Goal: Task Accomplishment & Management: Manage account settings

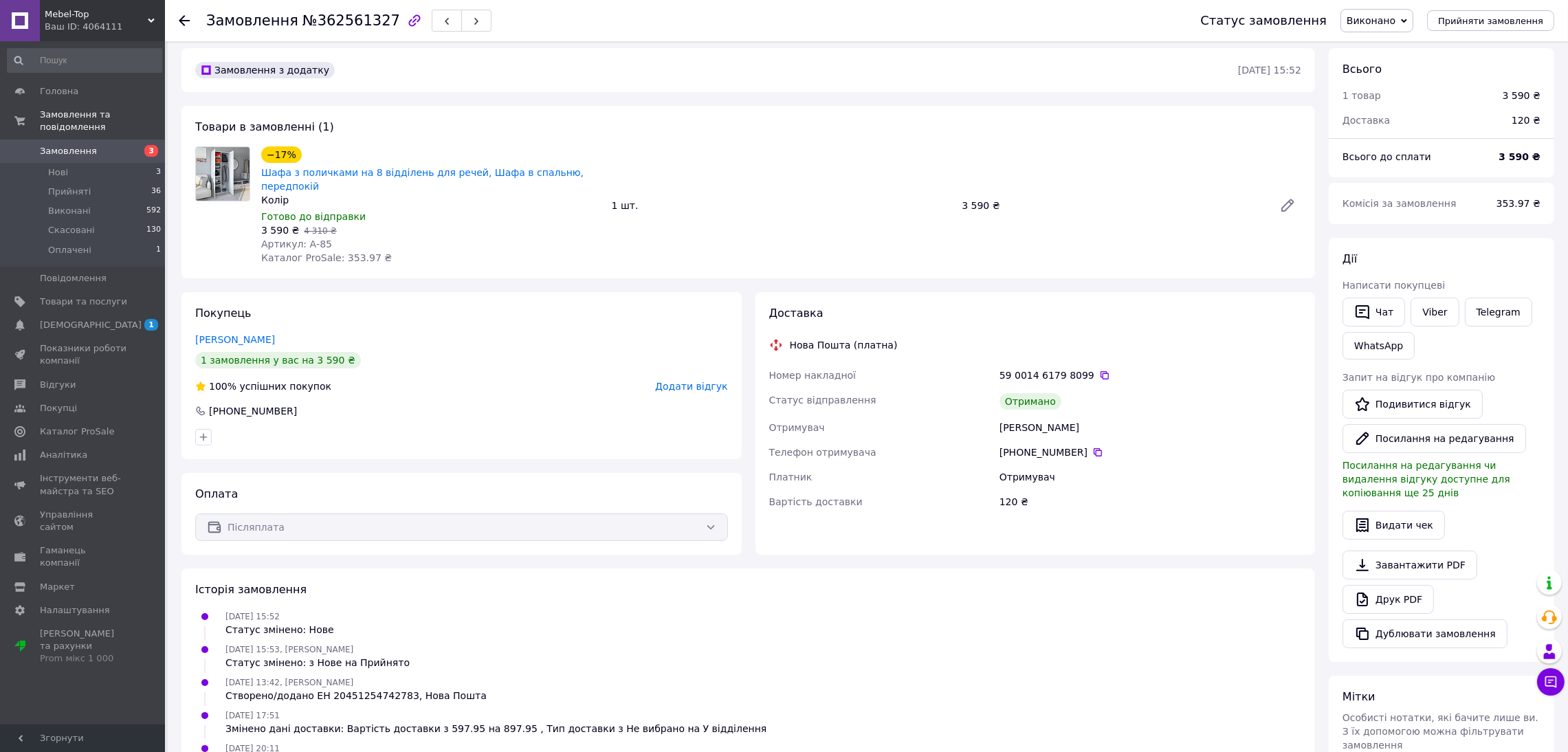
scroll to position [1, 0]
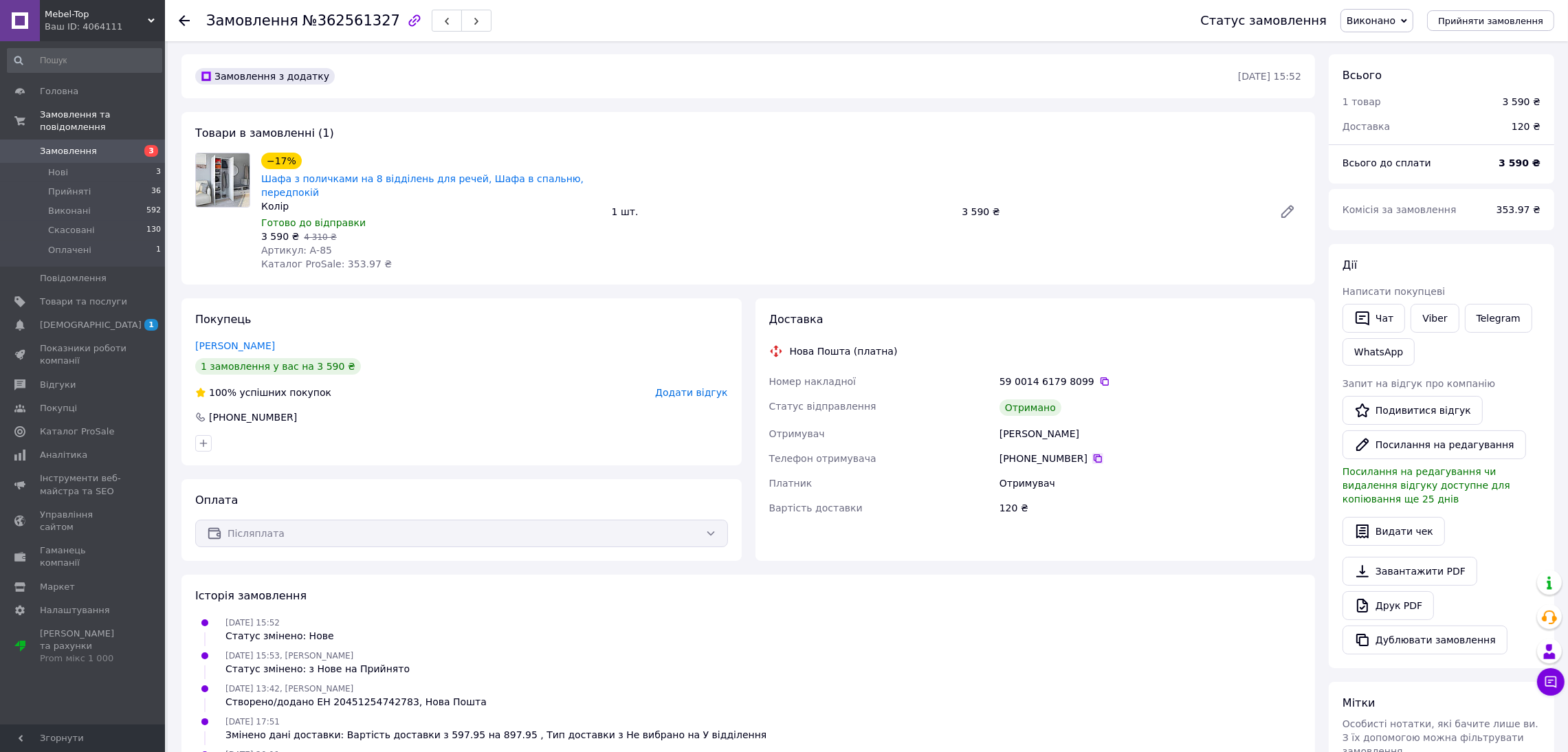
click at [1094, 455] on icon at bounding box center [1098, 458] width 8 height 8
click at [1092, 453] on icon at bounding box center [1098, 458] width 11 height 11
click at [745, 429] on div "Покупець [PERSON_NAME] 1 замовлення у вас на 3 590 ₴ 100% успішних покупок Дода…" at bounding box center [461, 431] width 574 height 263
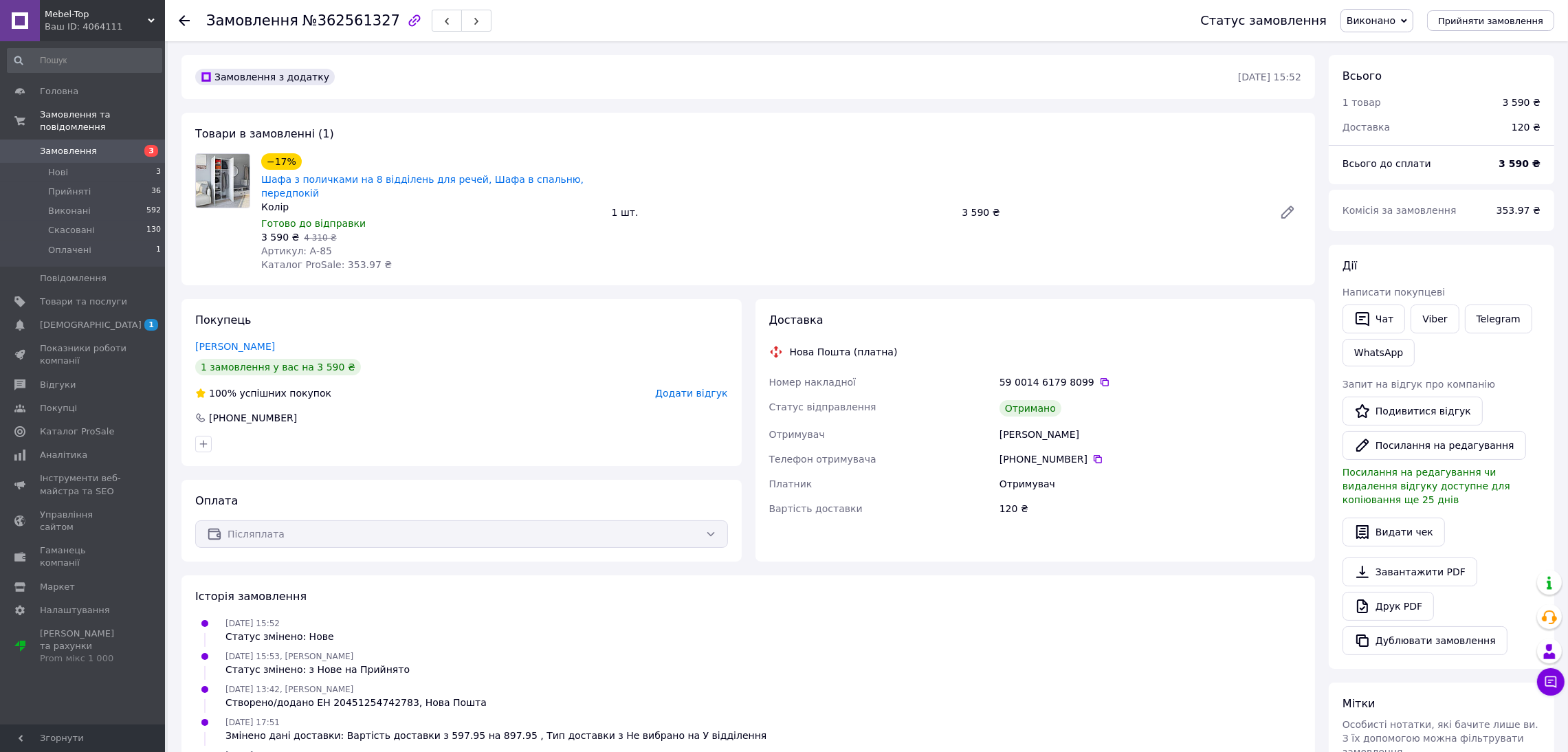
click at [80, 145] on span "Замовлення" at bounding box center [68, 151] width 57 height 12
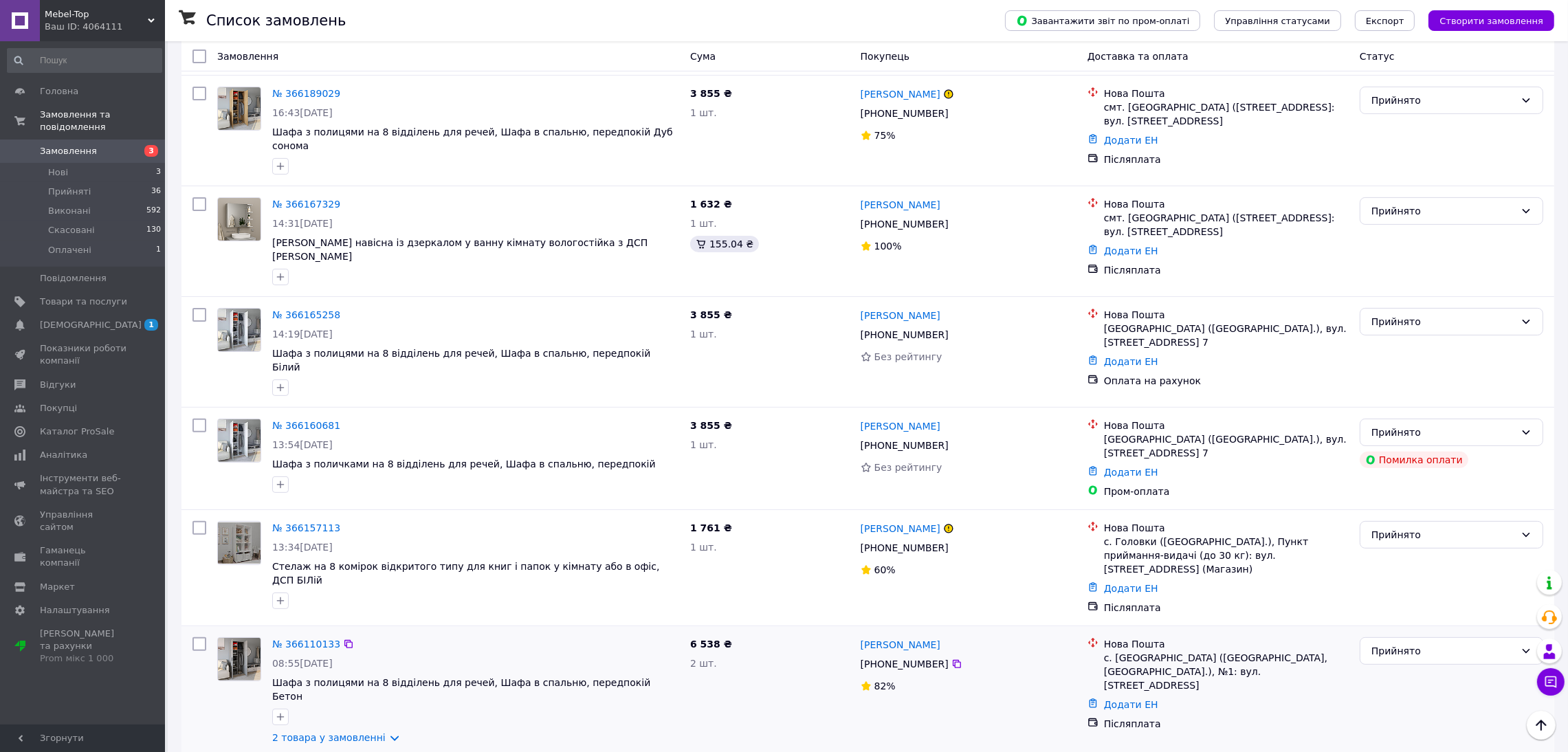
scroll to position [622, 0]
click at [57, 449] on span "Аналітика" at bounding box center [63, 455] width 48 height 12
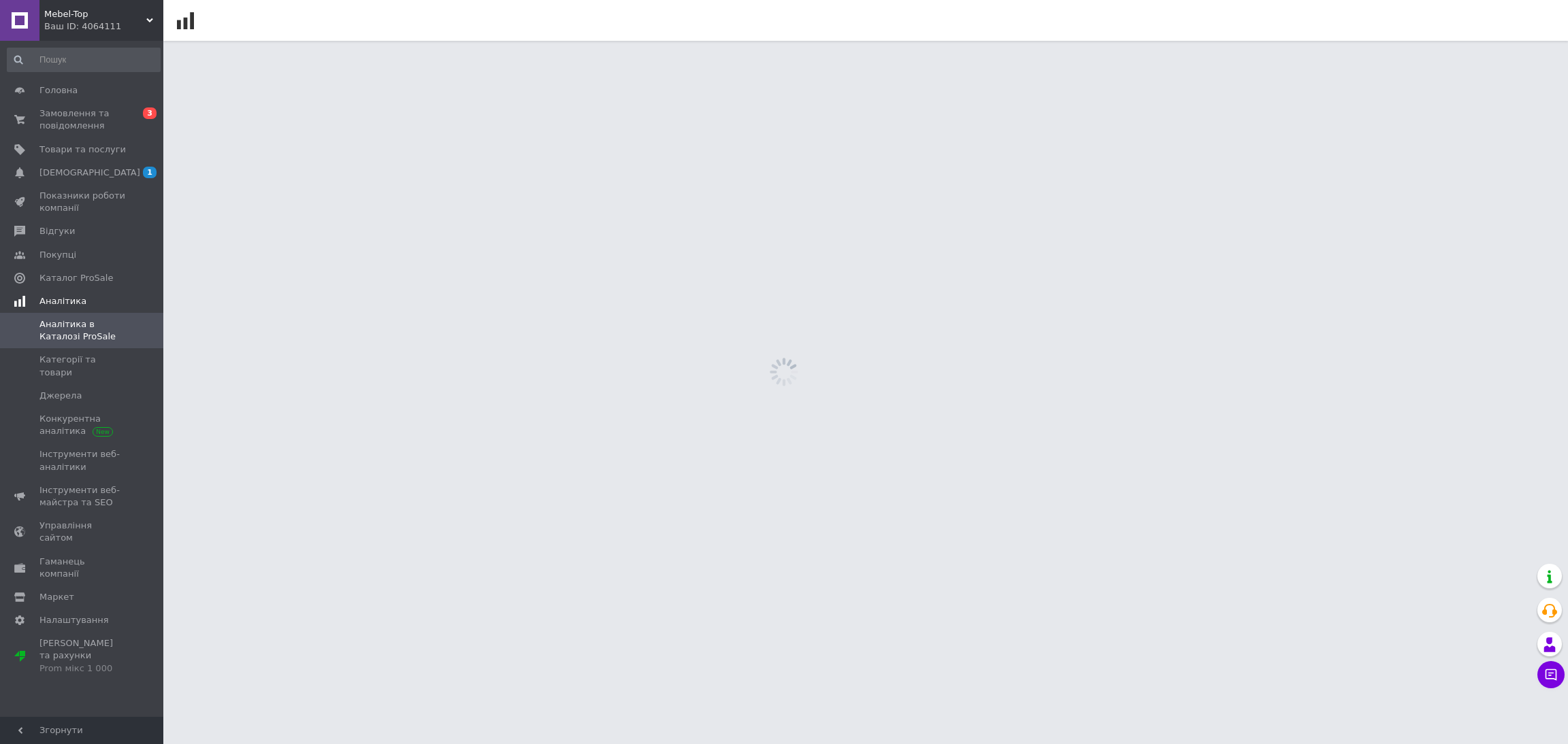
click at [56, 448] on span "Інструменти веб-аналітики" at bounding box center [83, 460] width 87 height 25
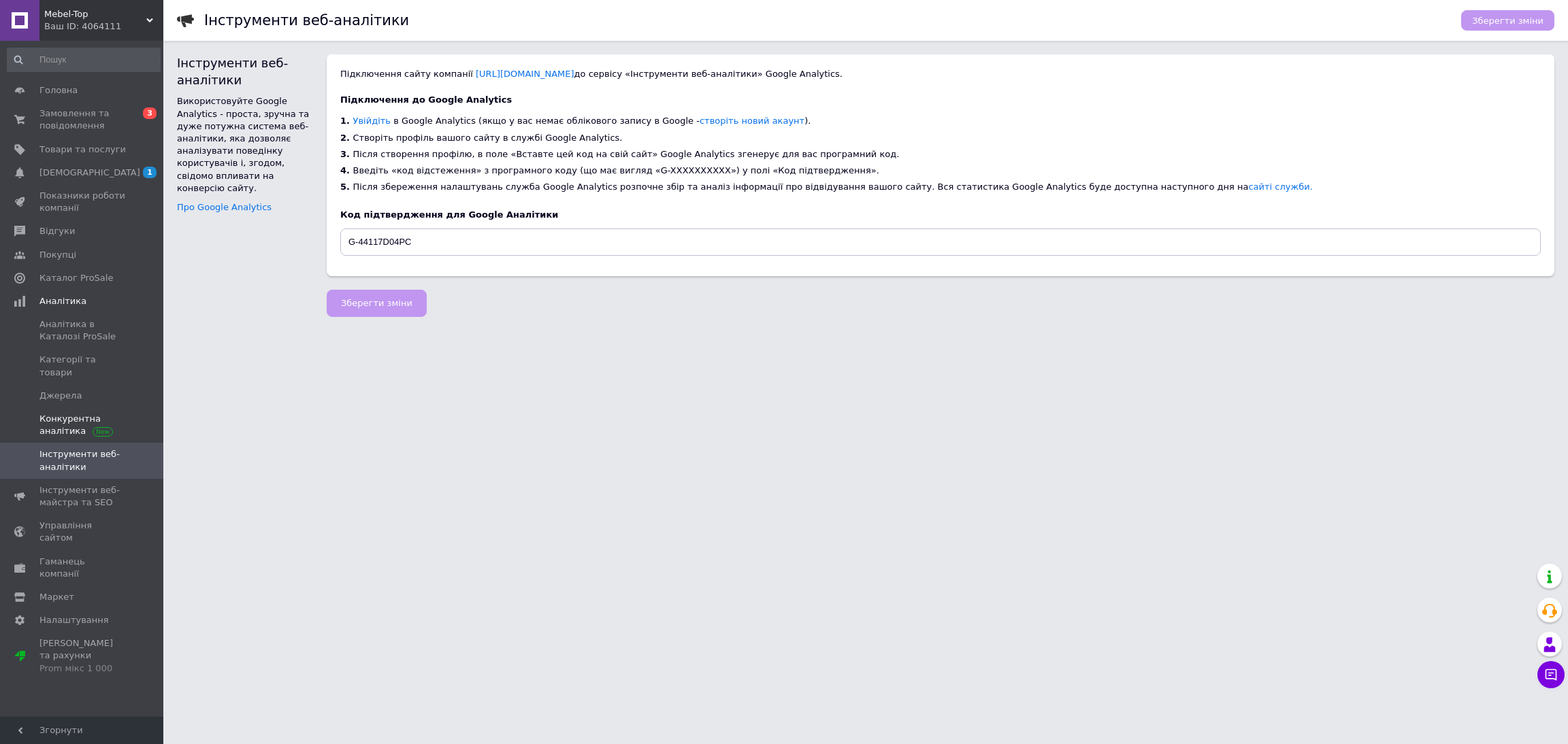
click at [64, 413] on span "Конкурентна аналітика" at bounding box center [83, 425] width 87 height 25
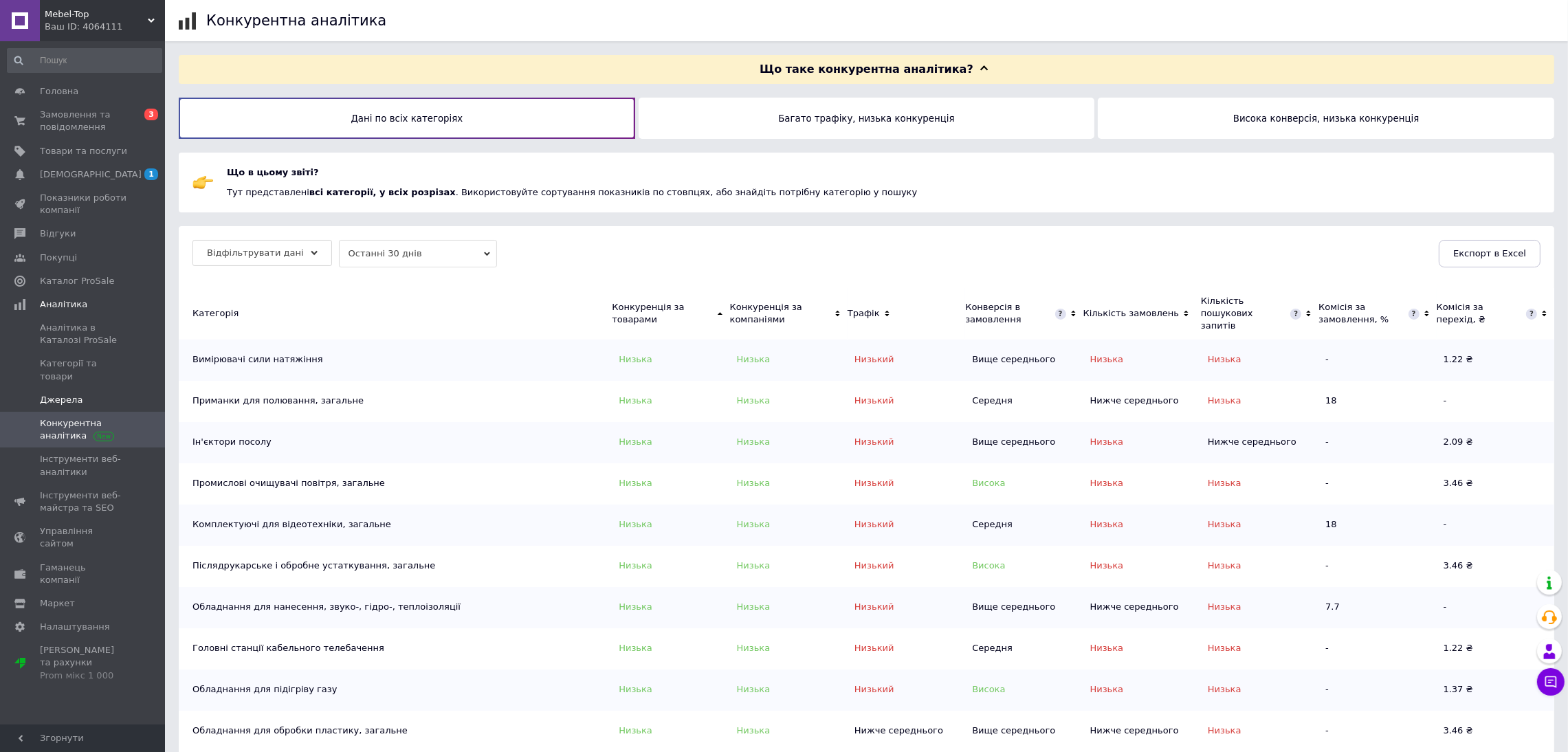
click at [69, 394] on span "Джерела" at bounding box center [61, 400] width 43 height 12
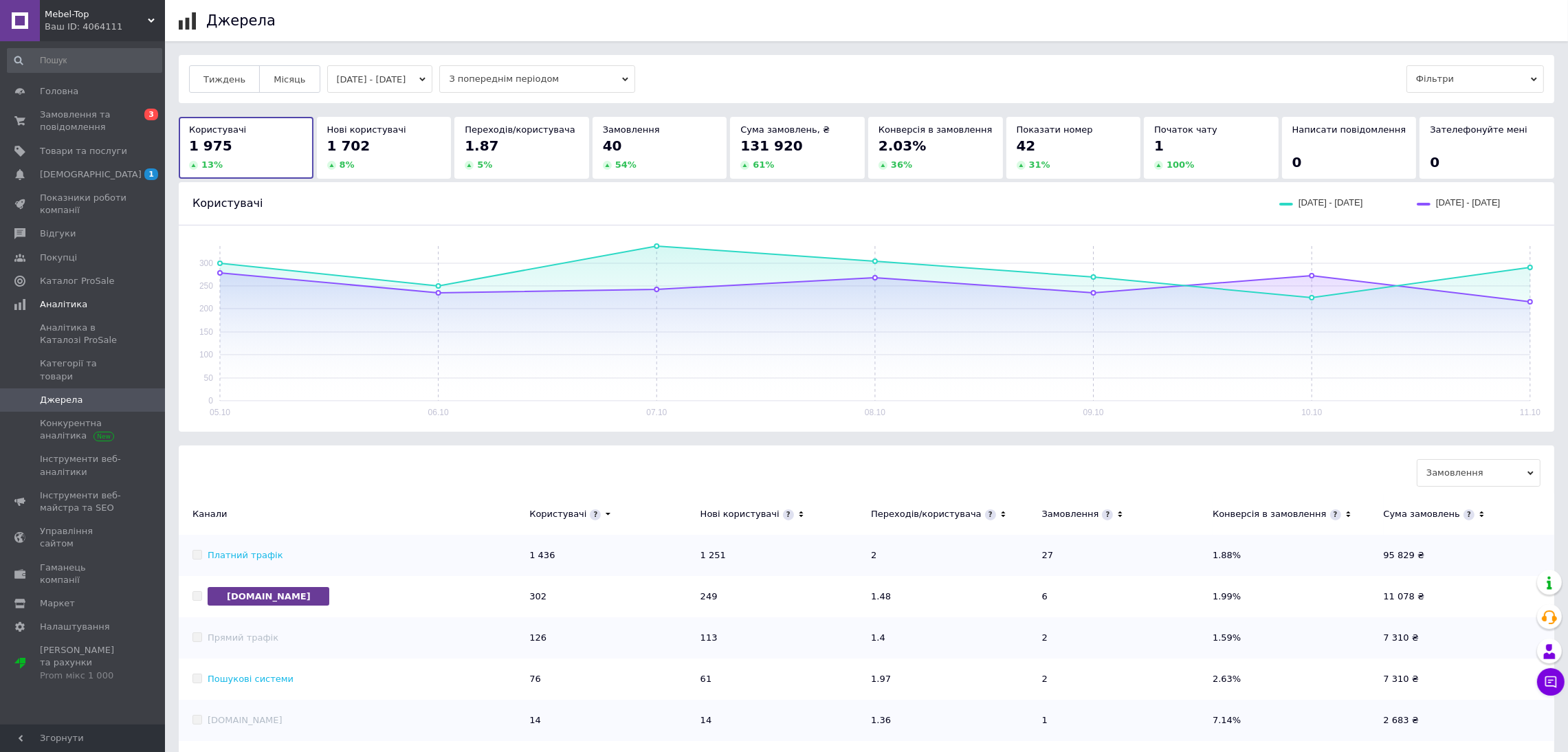
click at [806, 155] on div "131 920" at bounding box center [798, 145] width 114 height 20
